Goal: Transaction & Acquisition: Purchase product/service

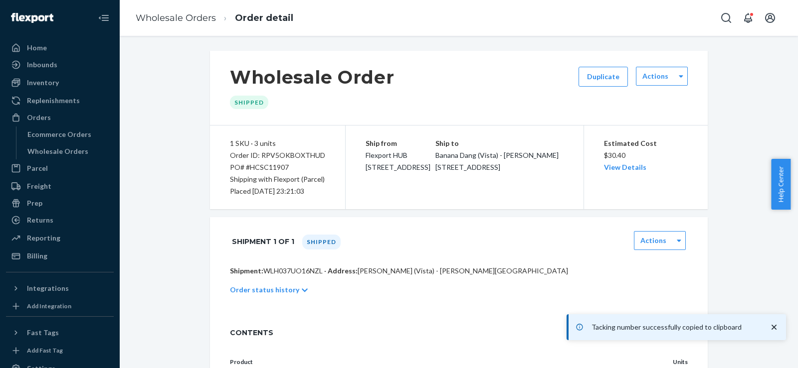
scroll to position [30, 0]
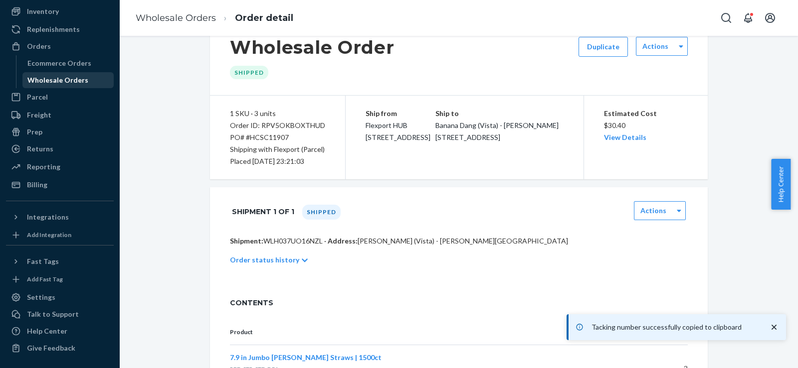
click at [52, 77] on div "Wholesale Orders" at bounding box center [57, 80] width 61 height 10
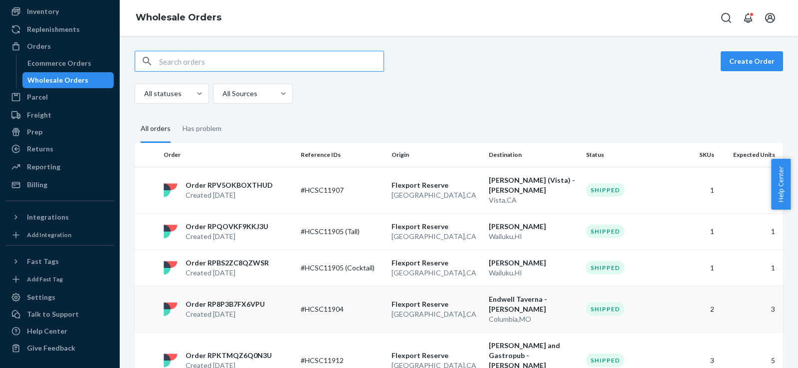
scroll to position [166, 0]
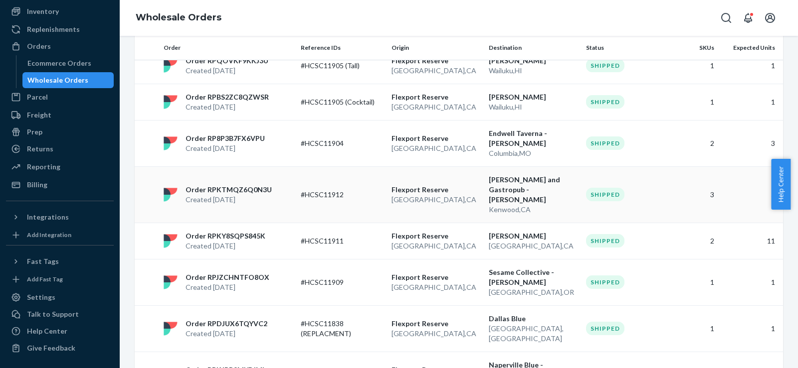
click at [277, 209] on td "Order RPKTMQZ6Q0N3U Created [DATE]" at bounding box center [228, 195] width 137 height 56
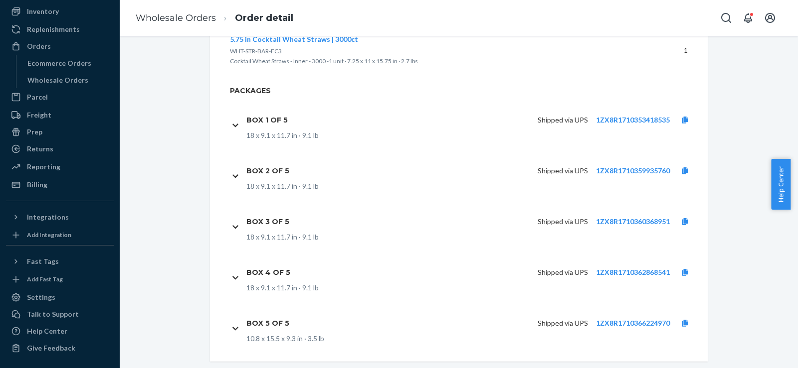
scroll to position [460, 0]
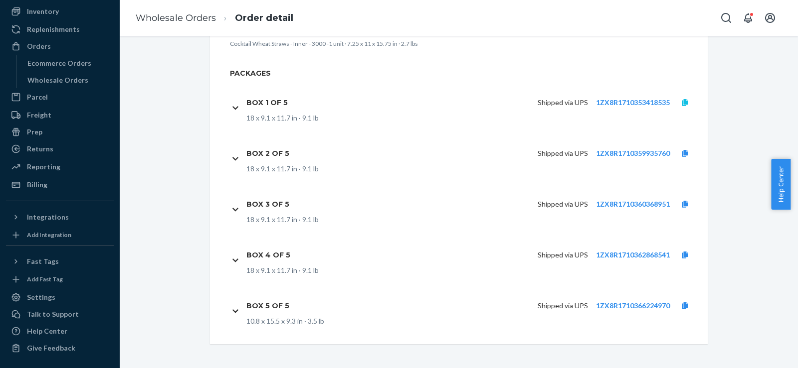
click at [682, 100] on icon at bounding box center [685, 102] width 6 height 7
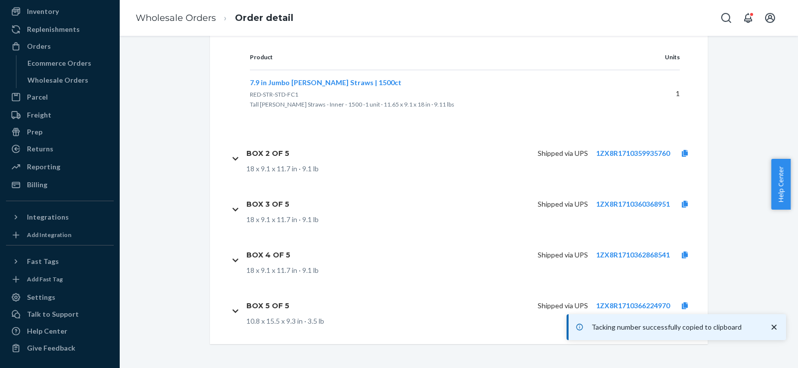
scroll to position [420, 0]
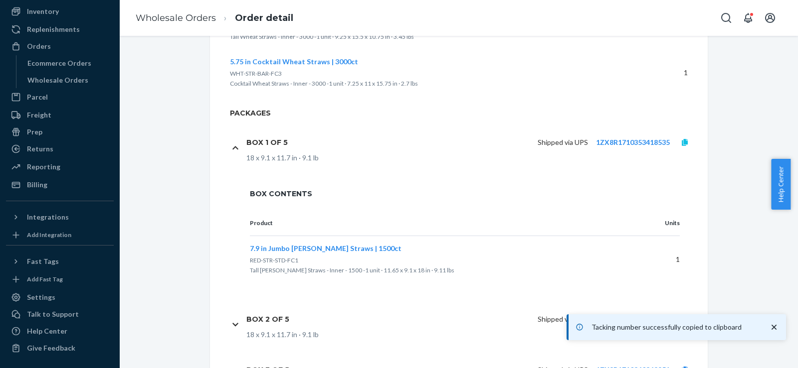
click at [683, 146] on icon at bounding box center [685, 142] width 6 height 7
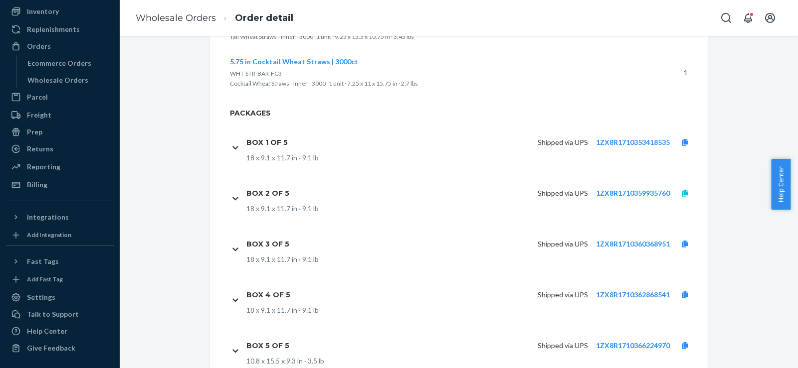
click at [682, 192] on icon at bounding box center [685, 193] width 6 height 7
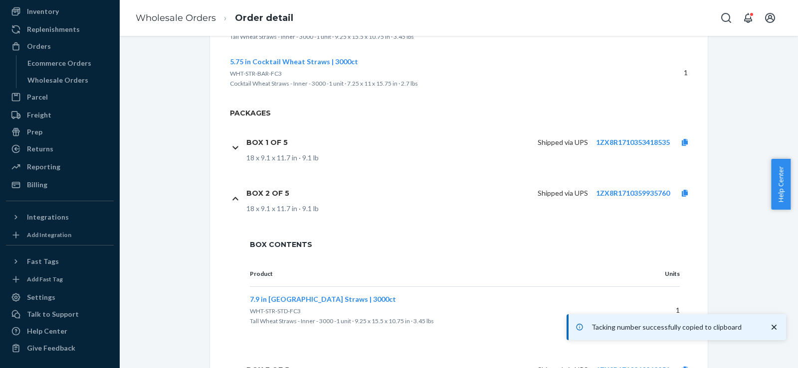
scroll to position [586, 0]
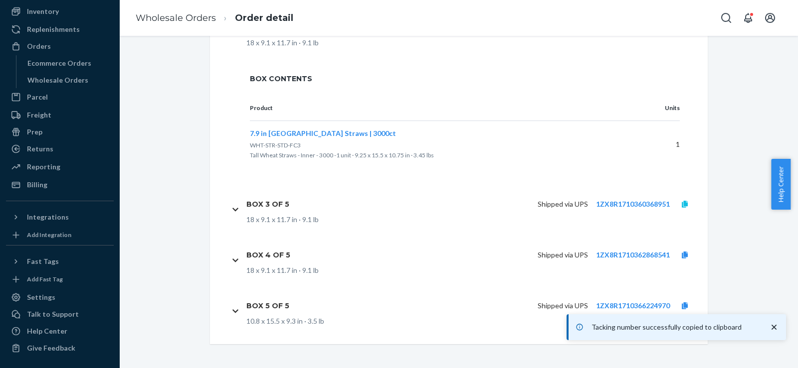
click at [682, 202] on icon at bounding box center [685, 204] width 6 height 7
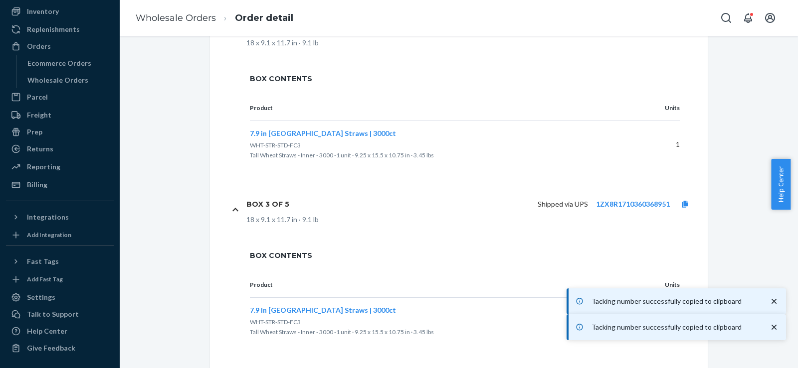
scroll to position [712, 0]
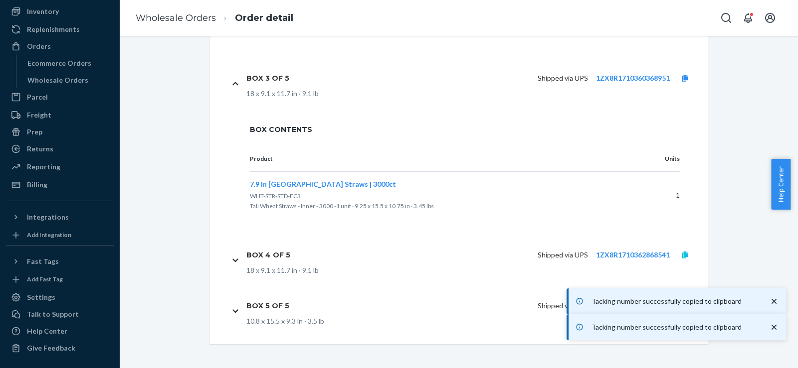
click at [683, 258] on icon at bounding box center [685, 255] width 6 height 7
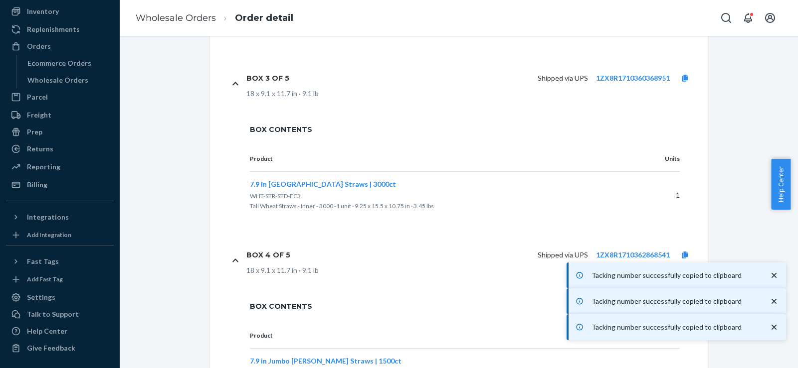
click at [775, 276] on icon "close toast" at bounding box center [774, 276] width 10 height 10
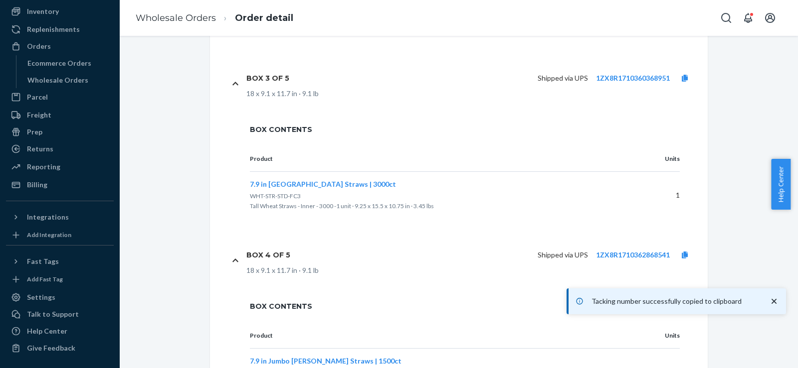
click at [775, 303] on icon "close toast" at bounding box center [773, 301] width 5 height 5
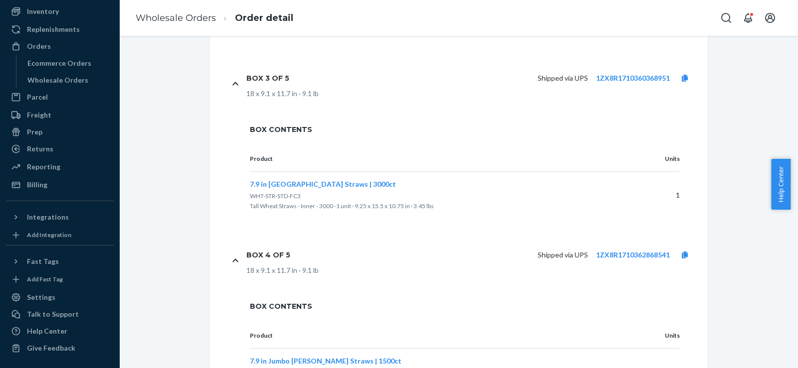
scroll to position [838, 0]
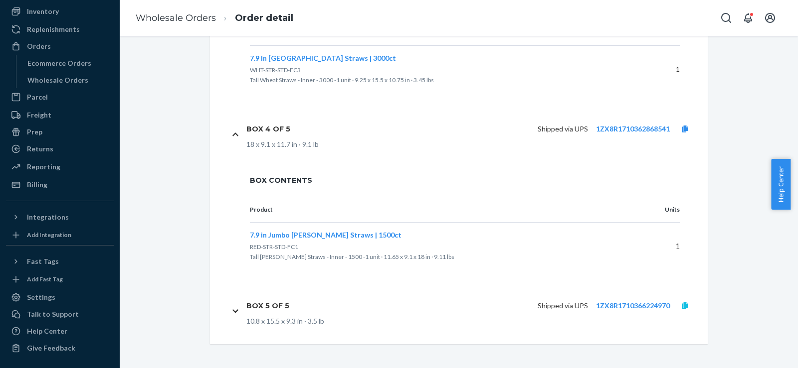
click at [684, 306] on icon at bounding box center [685, 306] width 6 height 7
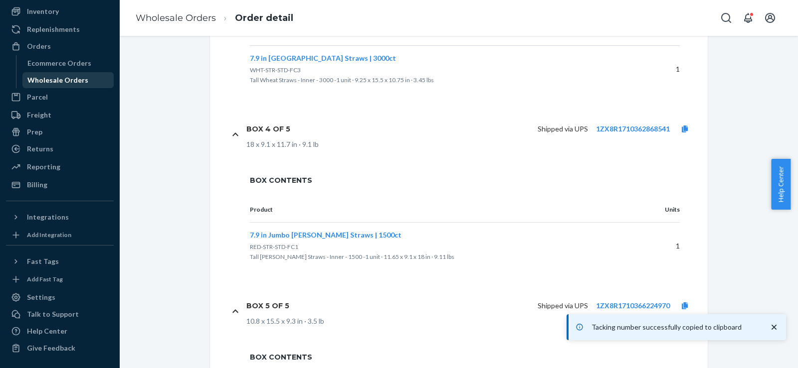
click at [57, 85] on div "Wholesale Orders" at bounding box center [57, 80] width 61 height 10
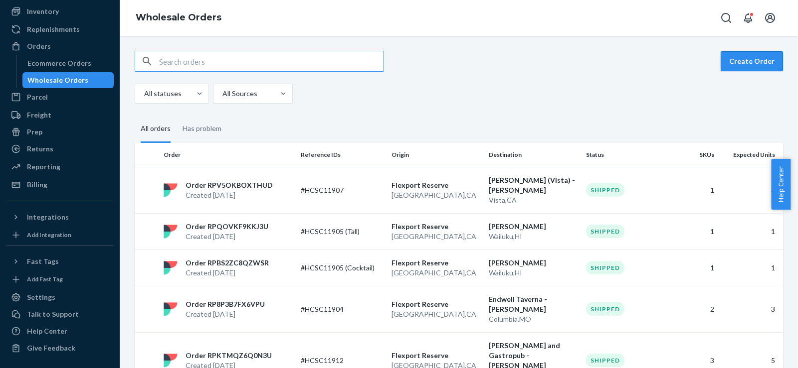
click at [751, 57] on button "Create Order" at bounding box center [752, 61] width 62 height 20
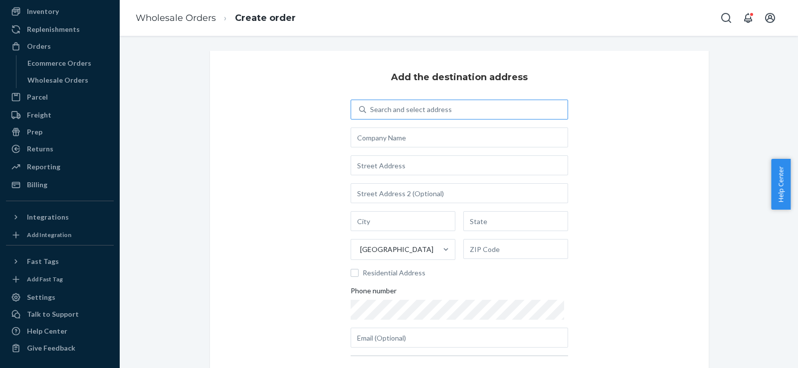
click at [447, 106] on div "Search and select address" at bounding box center [466, 110] width 201 height 18
click at [371, 106] on input "Search and select address" at bounding box center [370, 110] width 1 height 10
type input "[PERSON_NAME]"
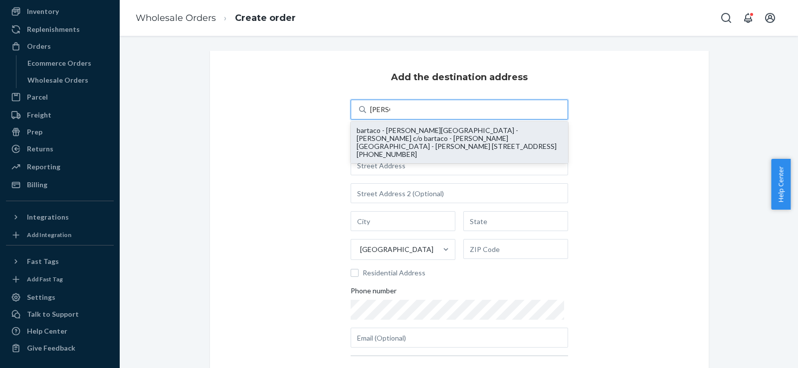
click at [425, 138] on div "bartaco - [PERSON_NAME][GEOGRAPHIC_DATA] - [PERSON_NAME] c/o bartaco - [PERSON_…" at bounding box center [459, 143] width 205 height 32
click at [390, 115] on input "[PERSON_NAME]" at bounding box center [380, 110] width 20 height 10
type input "bartaco - [PERSON_NAME] Park - [PERSON_NAME]"
type input "[STREET_ADDRESS]"
type input "[GEOGRAPHIC_DATA]"
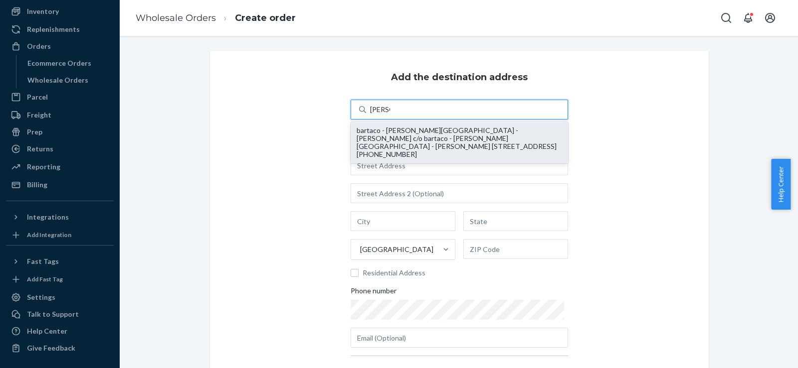
type input "GA"
type input "30307"
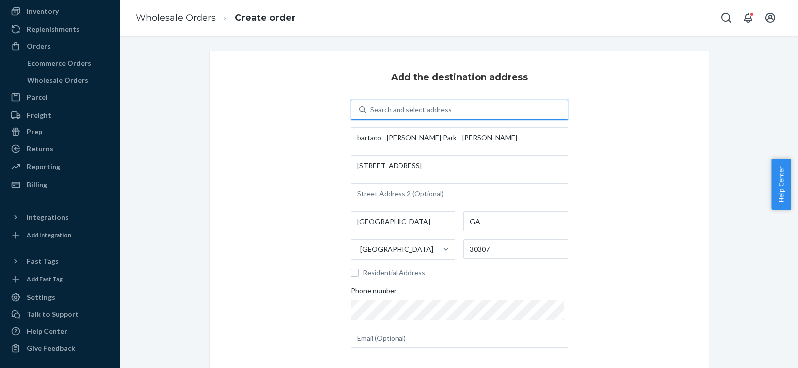
scroll to position [111, 0]
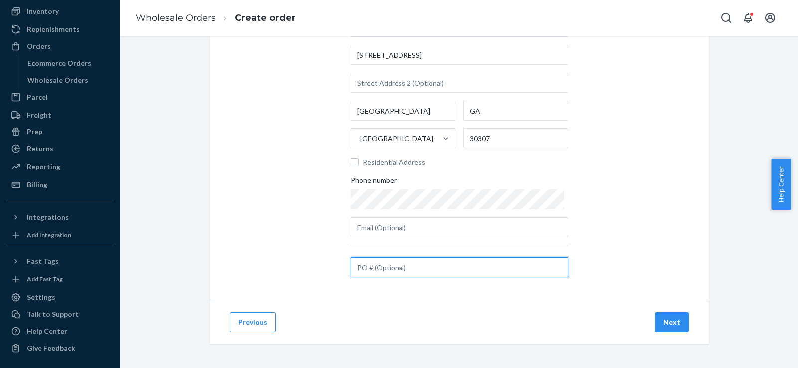
click at [391, 269] on input "text" at bounding box center [459, 268] width 217 height 20
type input "v"
paste input "#HCSC11913"
type input "#HCSC11913"
click at [668, 319] on button "Next" at bounding box center [672, 323] width 34 height 20
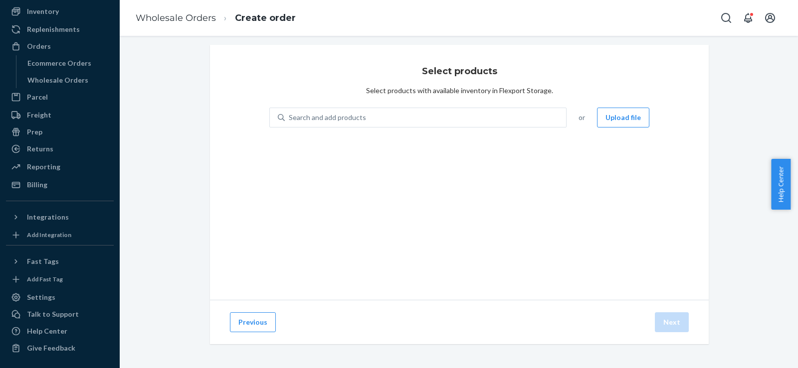
scroll to position [6, 0]
click at [263, 316] on button "Previous" at bounding box center [253, 323] width 46 height 20
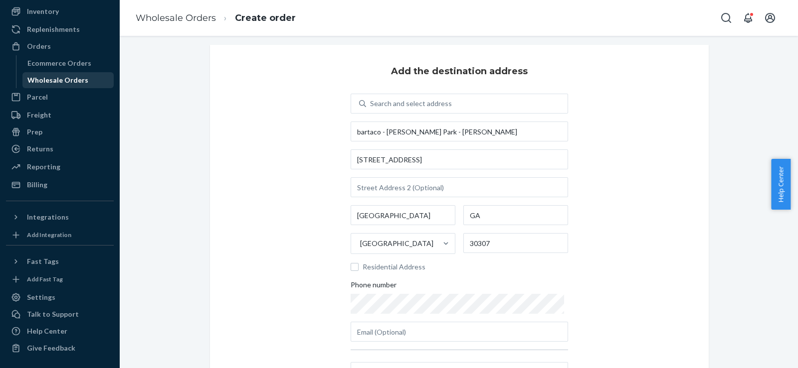
click at [67, 82] on div "Wholesale Orders" at bounding box center [57, 80] width 61 height 10
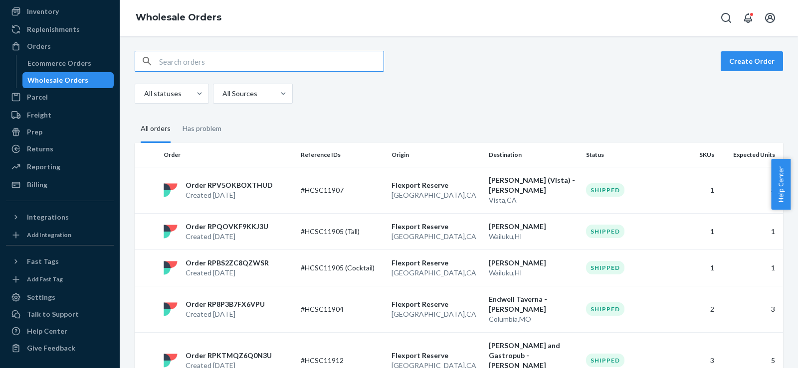
click at [229, 62] on input "text" at bounding box center [271, 61] width 224 height 20
paste input "[STREET_ADDRESS]"
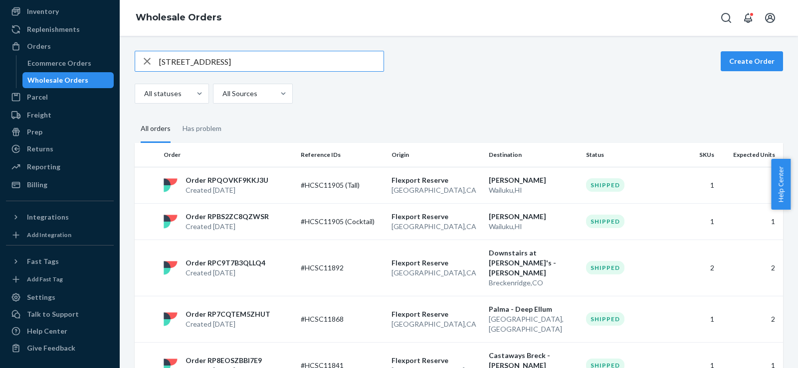
click at [304, 63] on input "[STREET_ADDRESS]" at bounding box center [271, 61] width 224 height 20
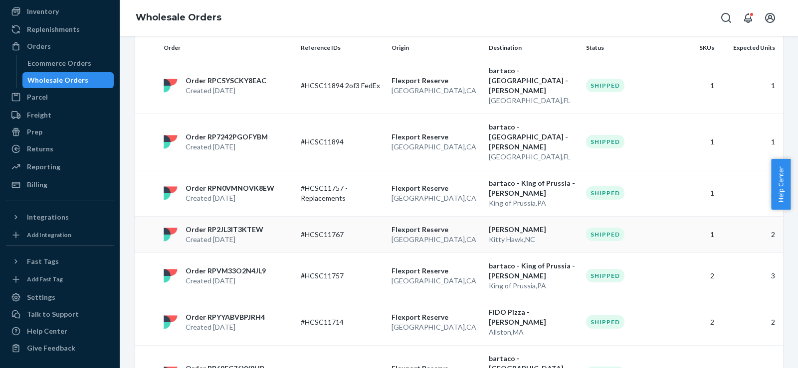
scroll to position [333, 0]
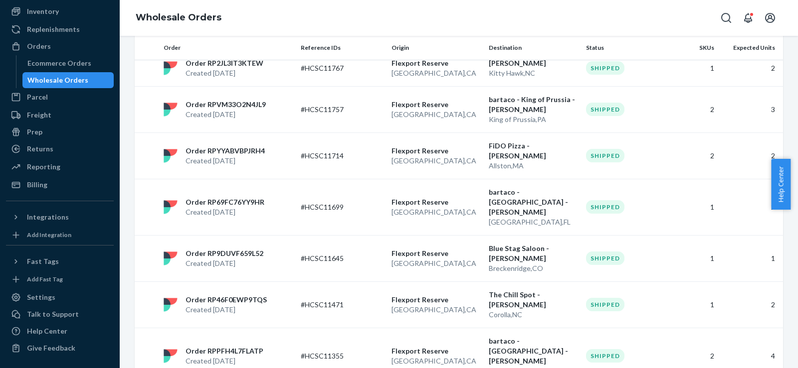
type input "[PERSON_NAME]"
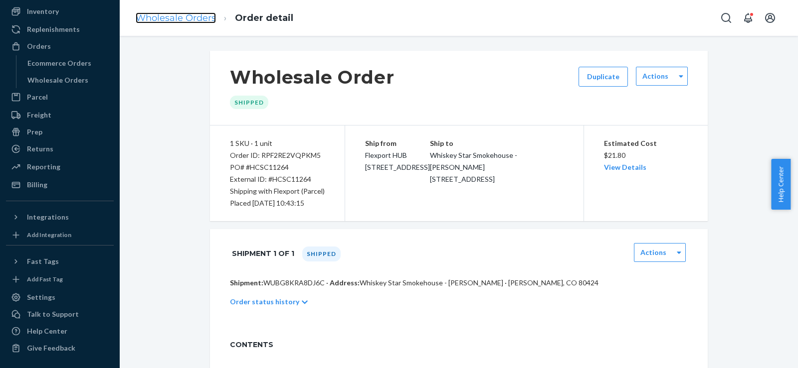
click at [148, 17] on link "Wholesale Orders" at bounding box center [176, 17] width 80 height 11
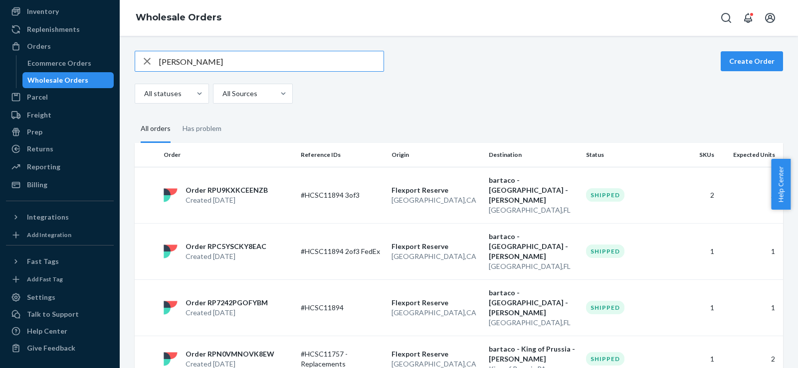
click at [193, 63] on input "[PERSON_NAME]" at bounding box center [271, 61] width 224 height 20
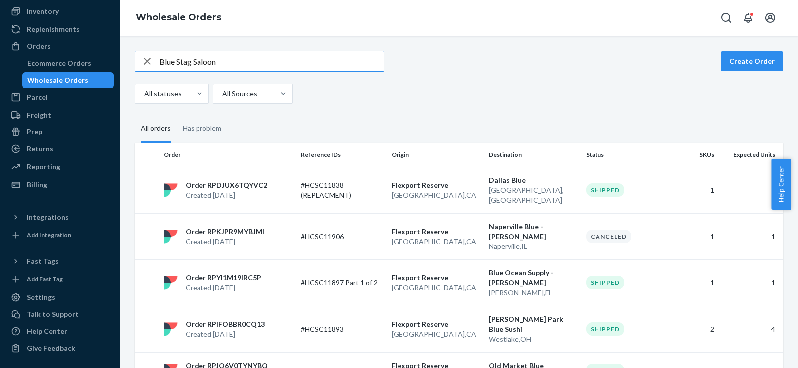
click at [244, 60] on input "Blue Stag Saloon" at bounding box center [271, 61] width 224 height 20
type input "B"
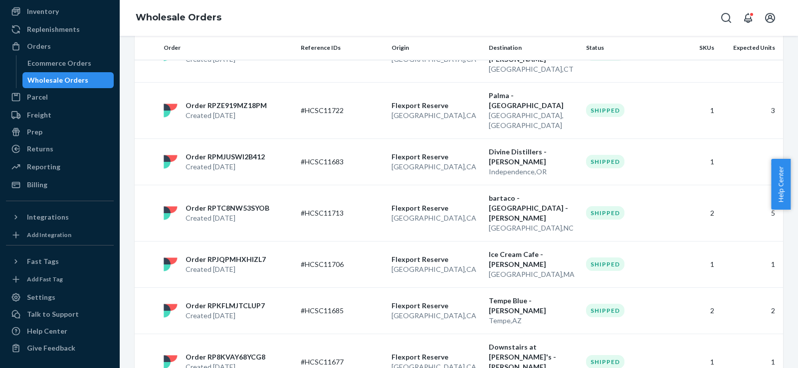
scroll to position [913, 0]
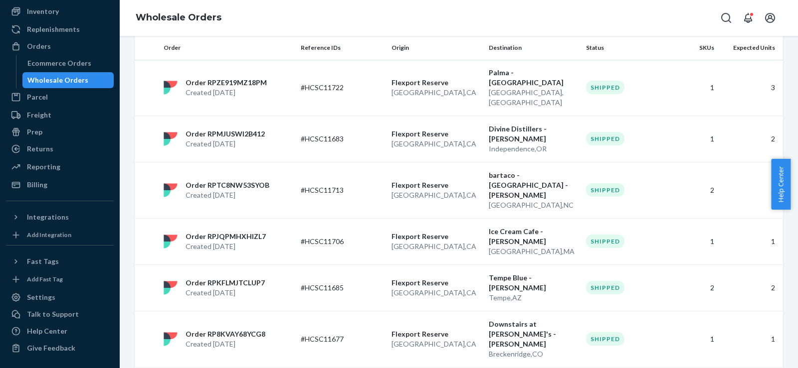
type input "[STREET_ADDRESS]"
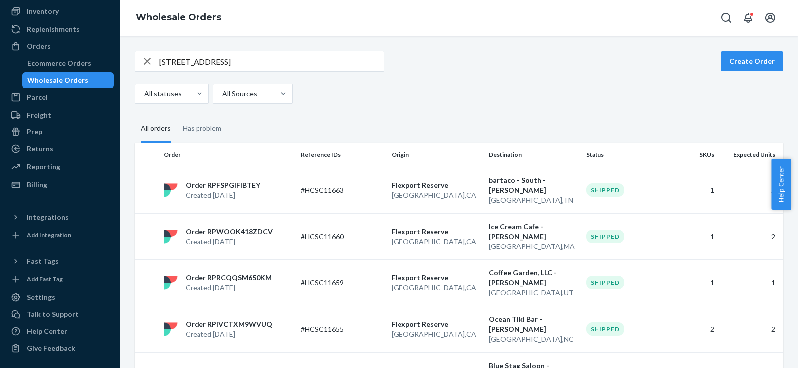
click at [192, 61] on input "[STREET_ADDRESS]" at bounding box center [271, 61] width 224 height 20
click at [726, 55] on button "Create Order" at bounding box center [752, 61] width 62 height 20
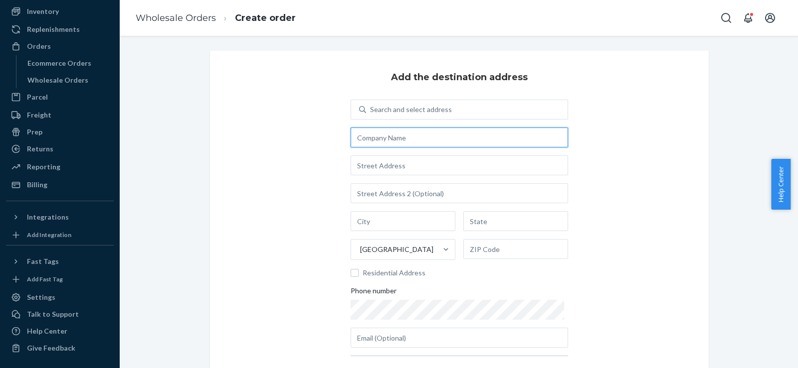
click at [441, 140] on input "text" at bounding box center [459, 138] width 217 height 20
type input "Blue Stag Saloon - [PERSON_NAME]"
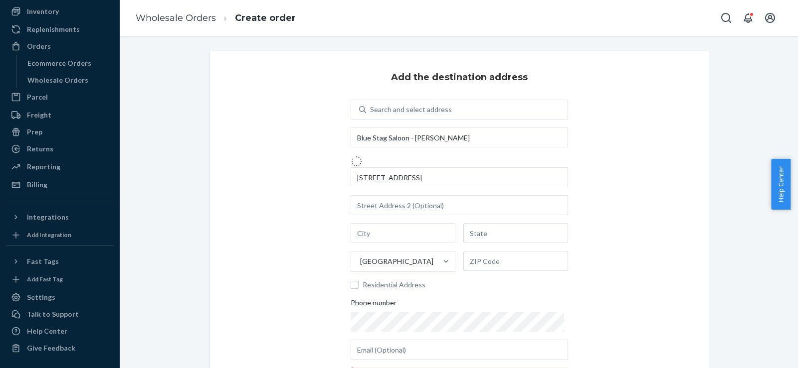
type input "[STREET_ADDRESS]"
type input "Breckenridge"
type input "CO"
type input "80424"
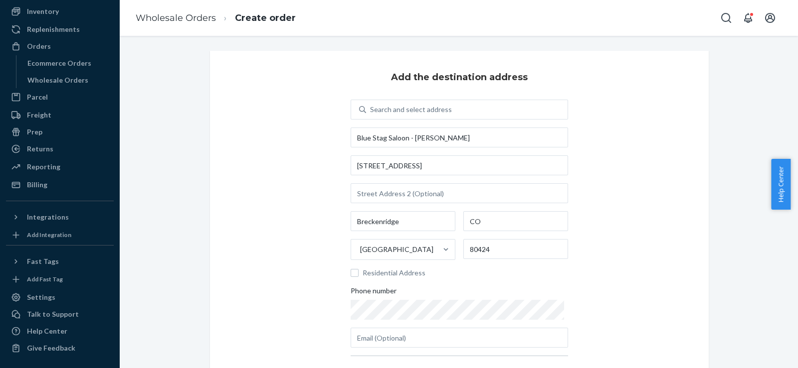
scroll to position [111, 0]
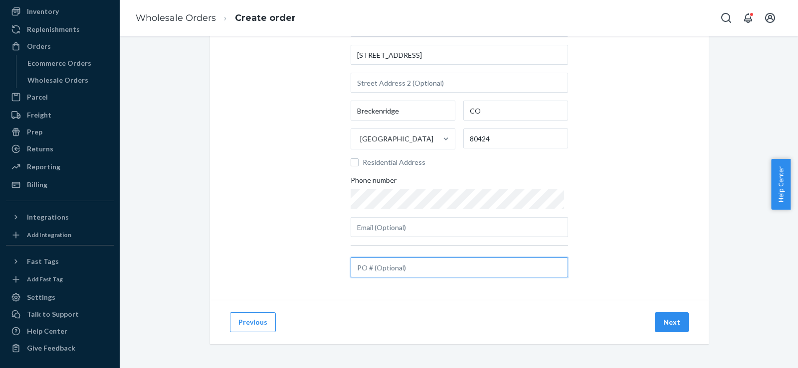
click at [364, 269] on input "text" at bounding box center [459, 268] width 217 height 20
paste input "#HCSC11914"
type input "#HCSC11914"
click at [658, 324] on button "Next" at bounding box center [672, 323] width 34 height 20
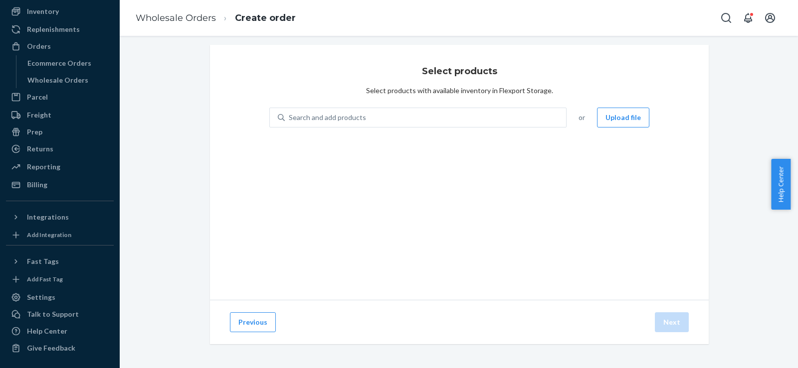
scroll to position [6, 0]
click at [400, 123] on div "Search and add products" at bounding box center [425, 118] width 281 height 18
click at [290, 123] on input "0 results available. Use Up and Down to choose options, press Enter to select t…" at bounding box center [289, 118] width 1 height 10
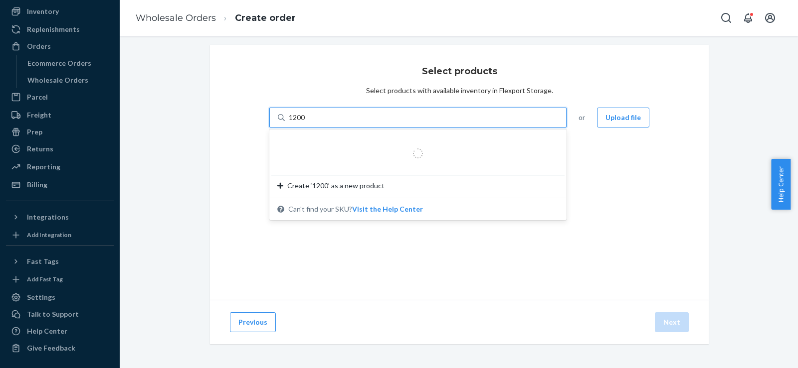
type input "12000"
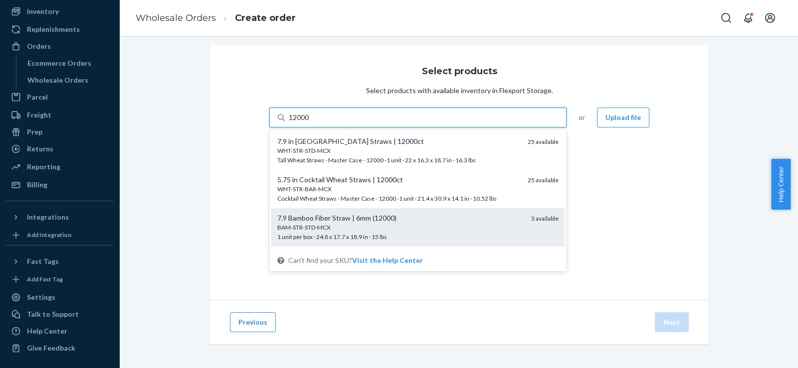
click at [395, 219] on div "7.9 Bamboo Fiber Straw | 6mm (12000)" at bounding box center [400, 218] width 246 height 10
click at [310, 123] on input "12000" at bounding box center [299, 118] width 21 height 10
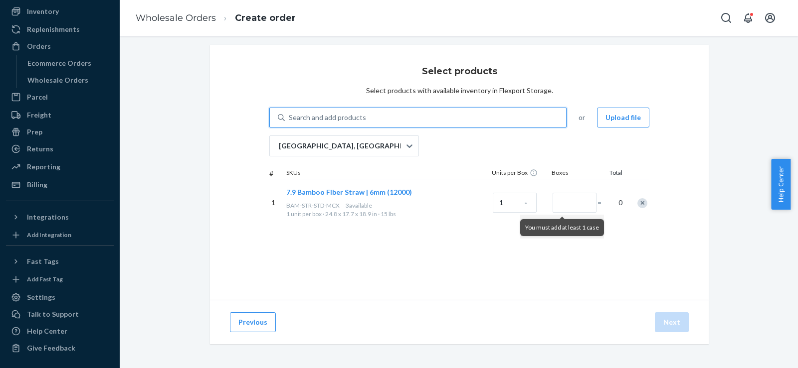
click at [350, 116] on div "Search and add products" at bounding box center [327, 118] width 77 height 10
click at [290, 116] on input "0 results available. Select is focused ,type to refine list, press Down to open…" at bounding box center [289, 118] width 1 height 10
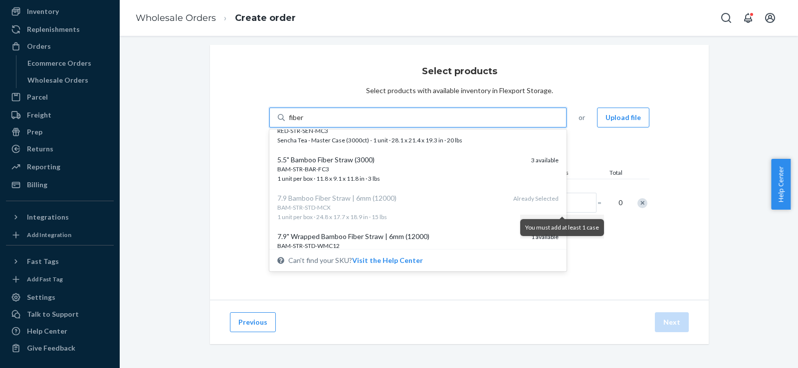
scroll to position [299, 0]
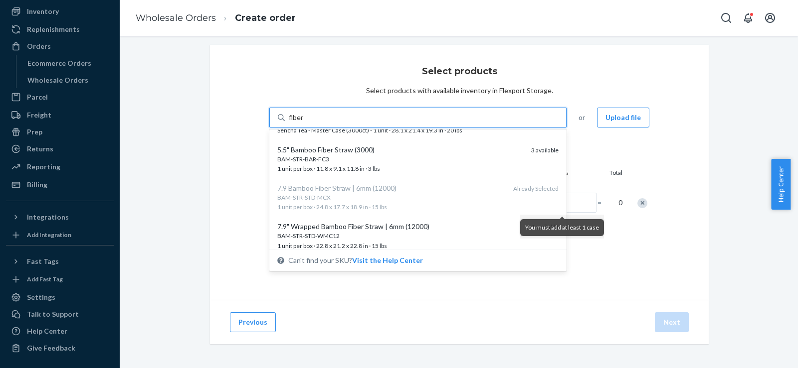
type input "fiber"
